Goal: Task Accomplishment & Management: Use online tool/utility

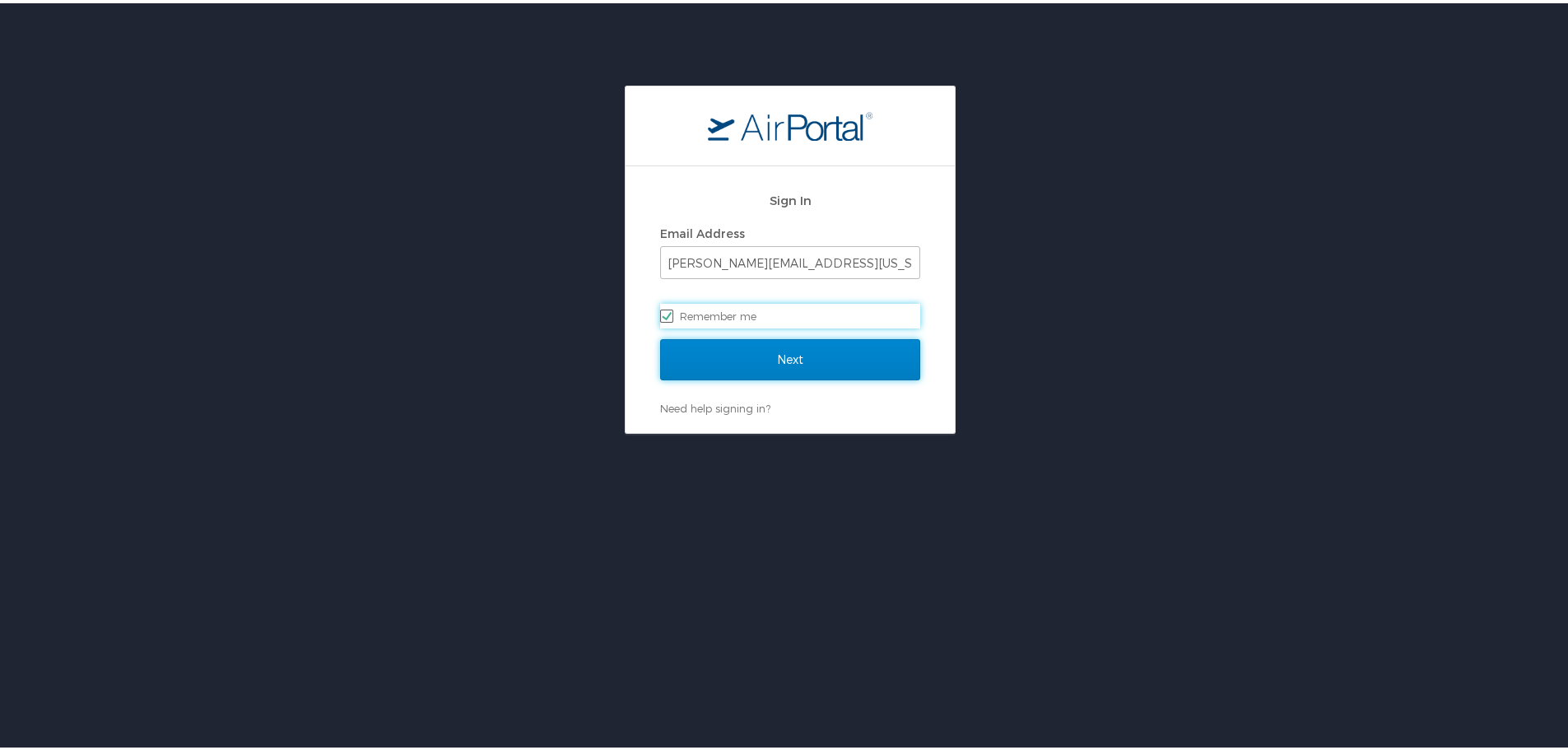
click at [815, 361] on input "Next" at bounding box center [790, 356] width 260 height 41
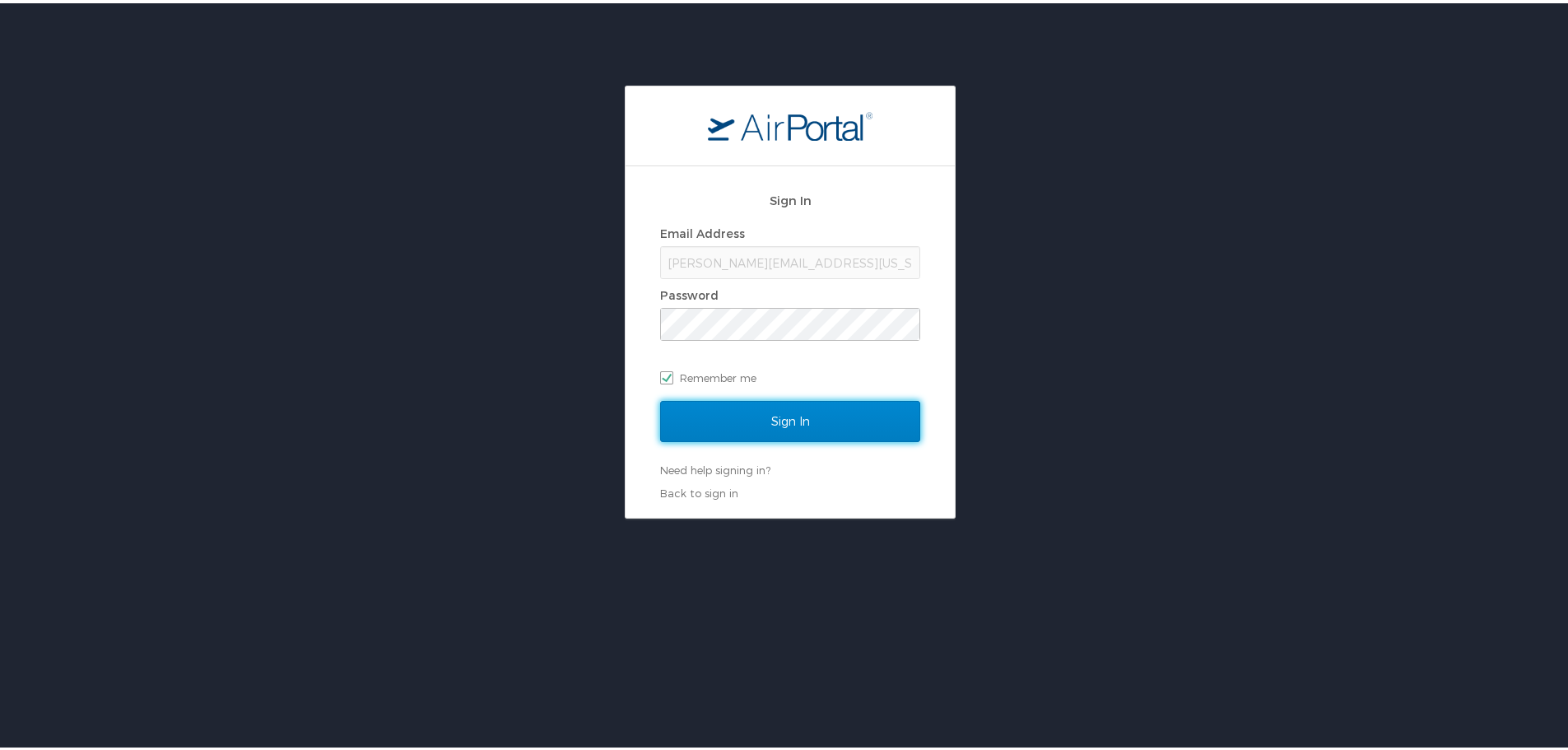
click at [776, 407] on input "Sign In" at bounding box center [790, 418] width 260 height 41
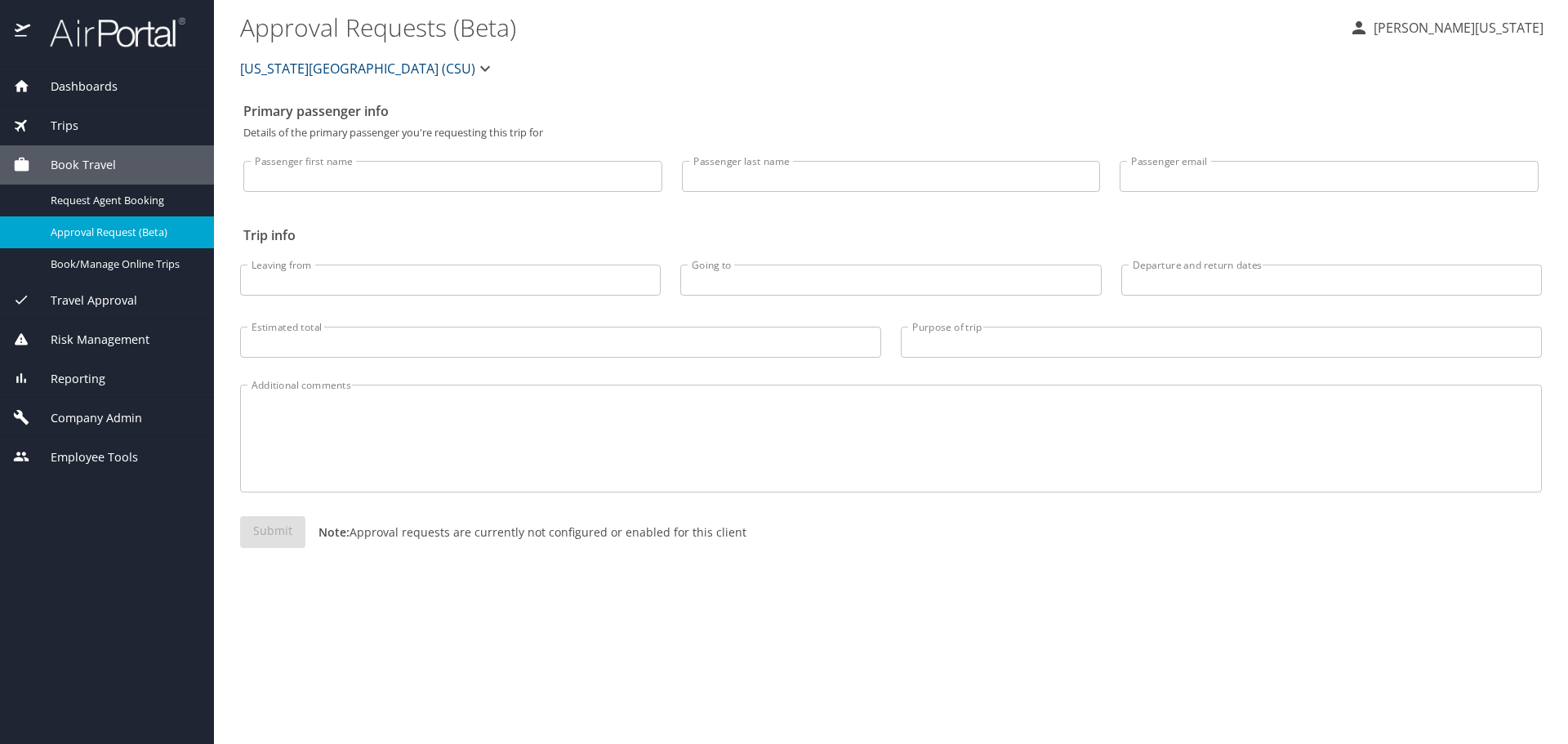
click at [107, 81] on span "Dashboards" at bounding box center [74, 87] width 88 height 18
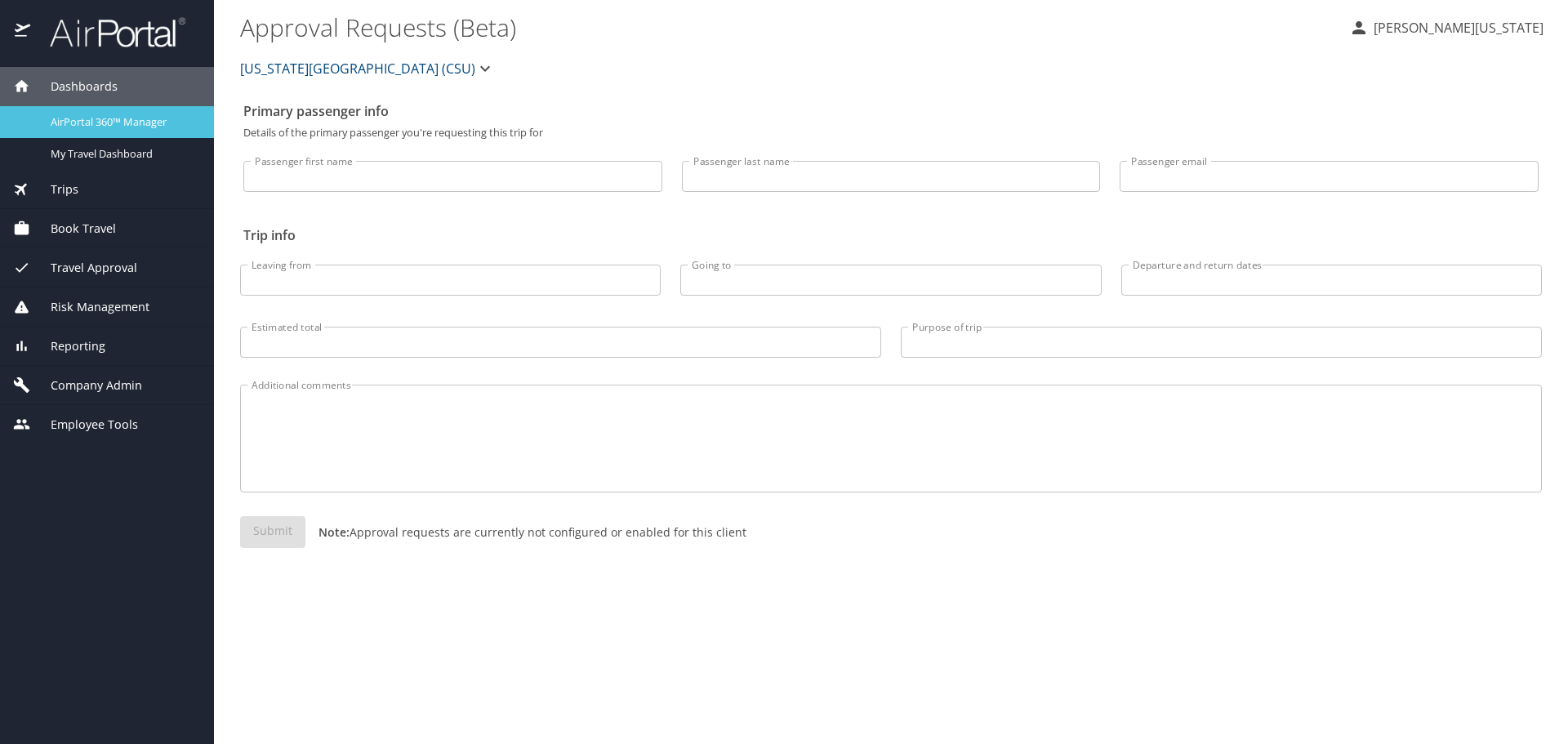
click at [111, 126] on span "AirPortal 360™ Manager" at bounding box center [122, 122] width 144 height 16
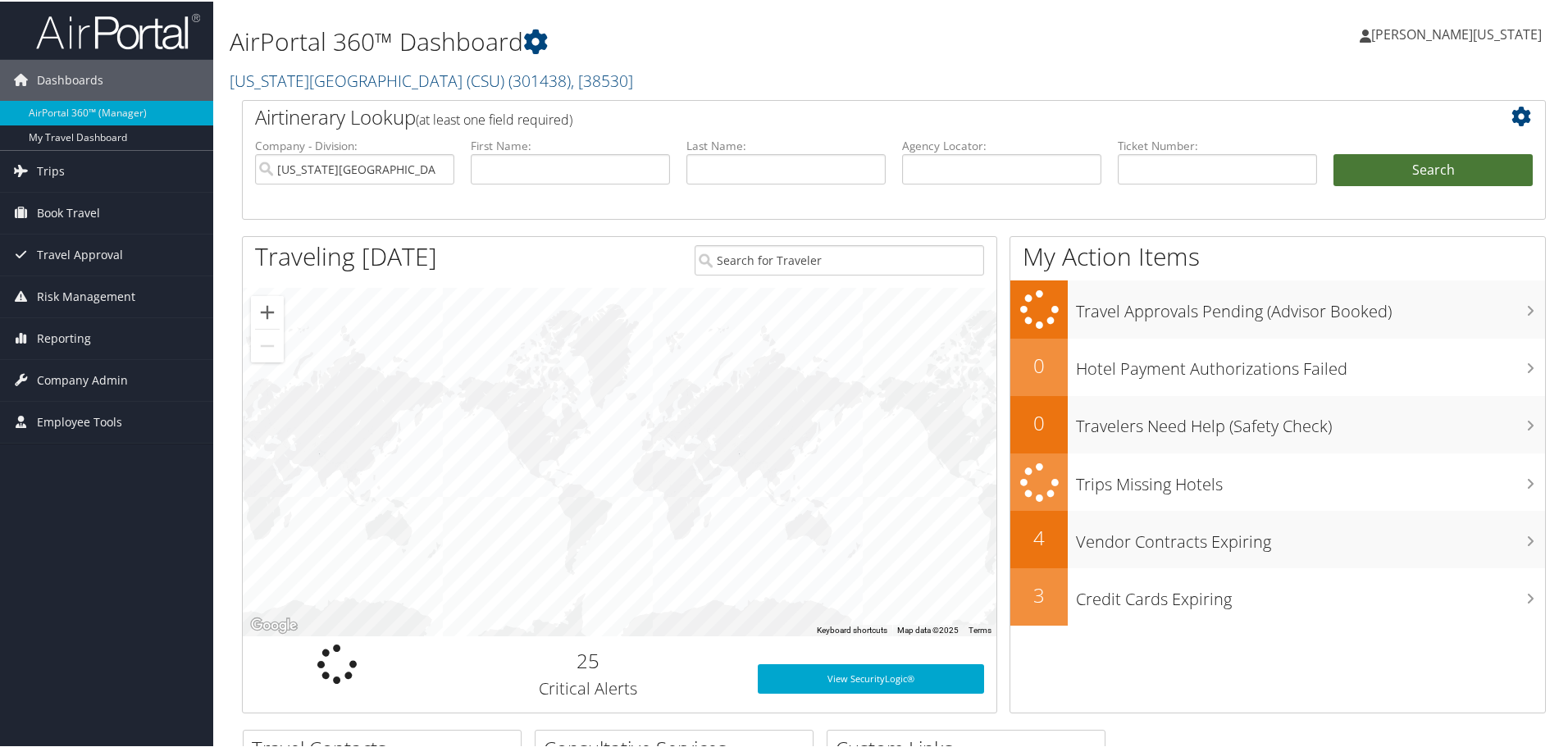
click at [1427, 171] on button "Search" at bounding box center [1433, 169] width 199 height 33
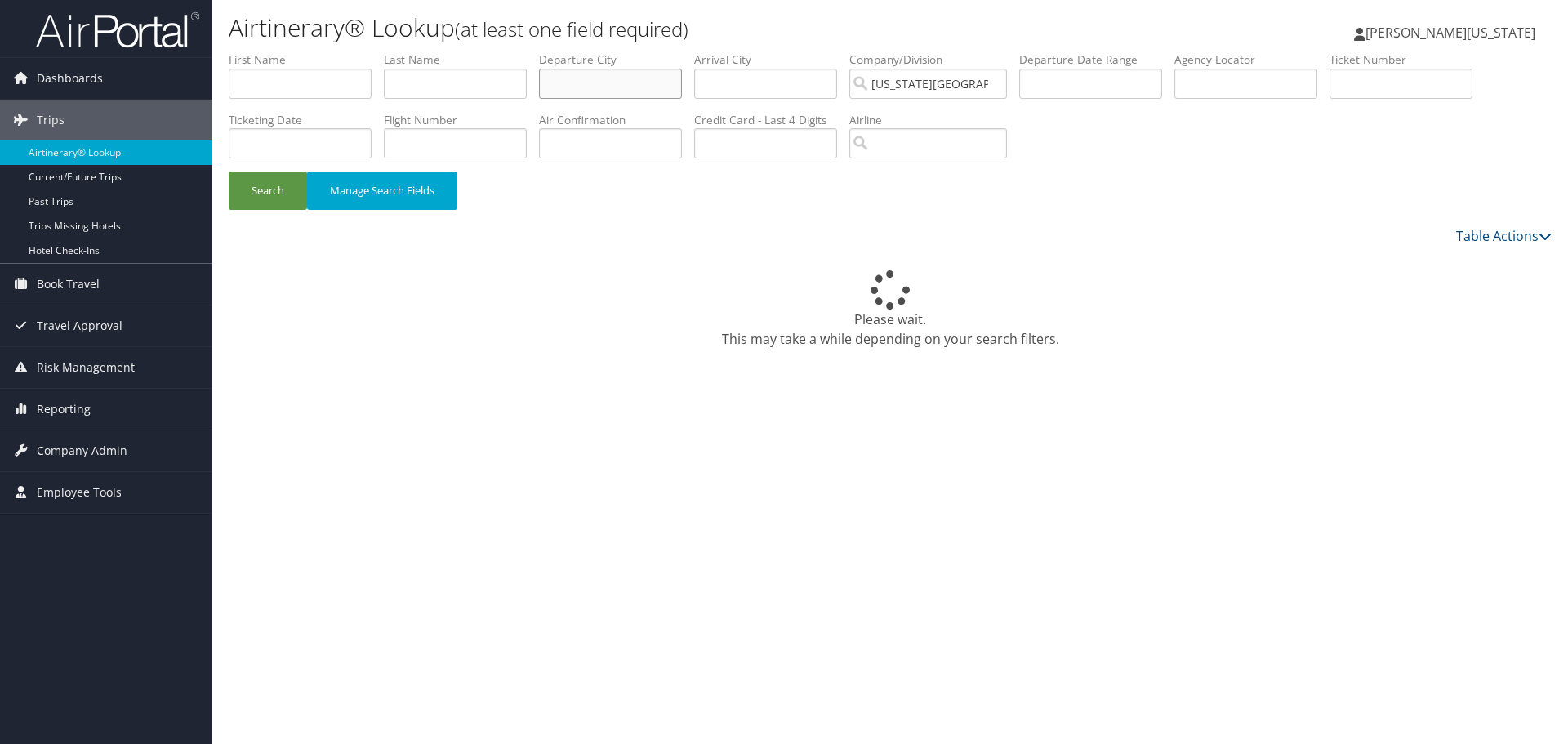
click at [623, 94] on input "text" at bounding box center [610, 83] width 143 height 31
type input "[GEOGRAPHIC_DATA]"
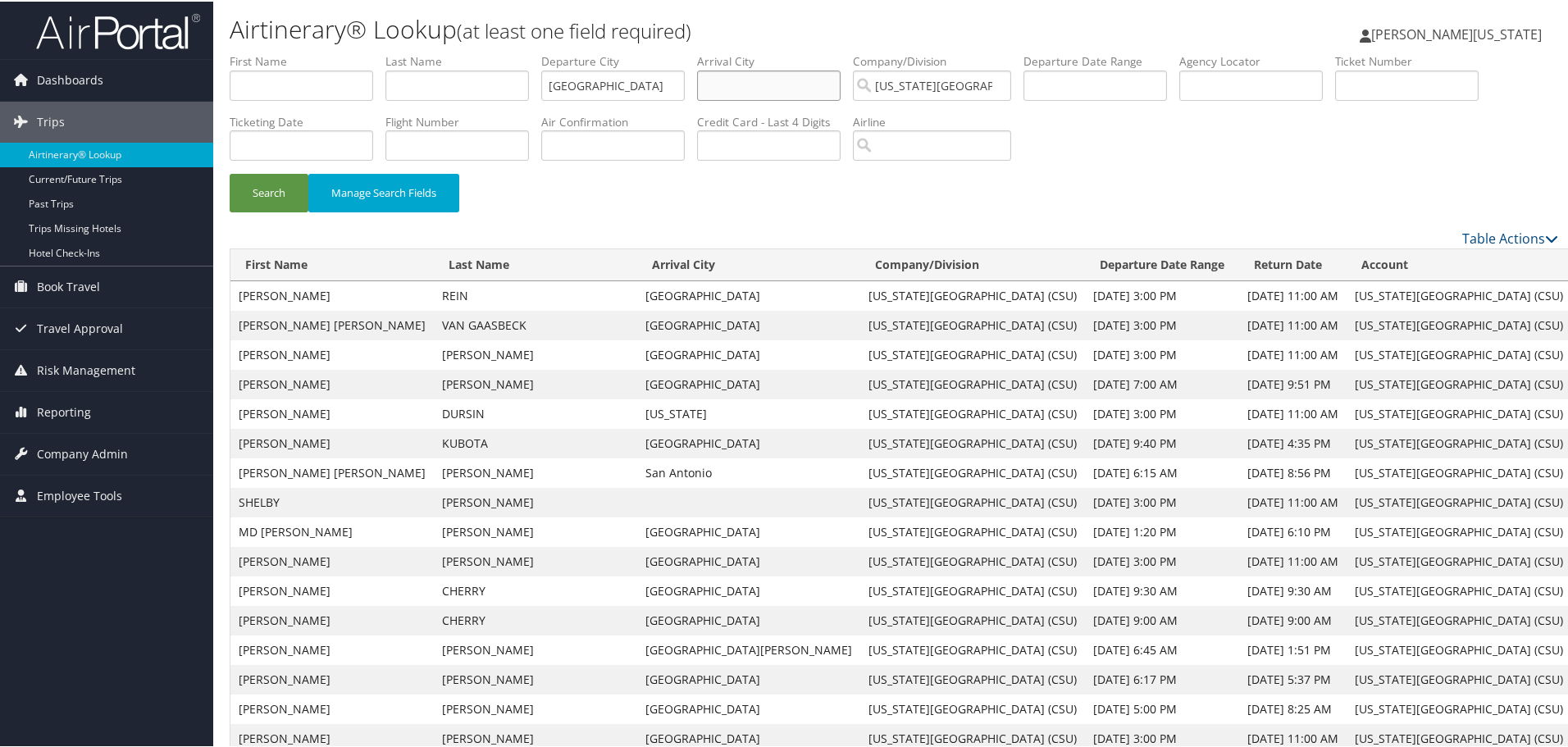
click at [768, 87] on input "text" at bounding box center [769, 84] width 144 height 31
type input "new york"
click at [230, 172] on button "Search" at bounding box center [269, 191] width 79 height 38
